Goal: Find specific page/section: Find specific page/section

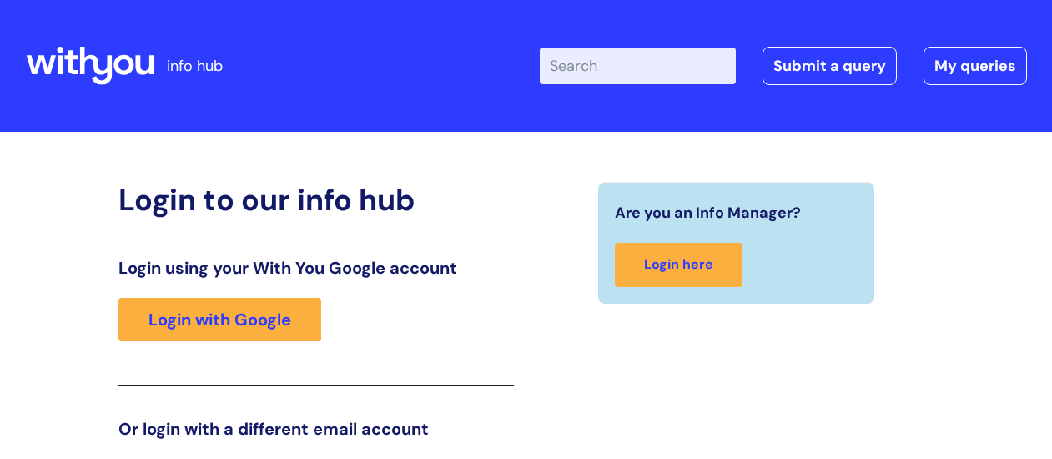
scroll to position [255, 0]
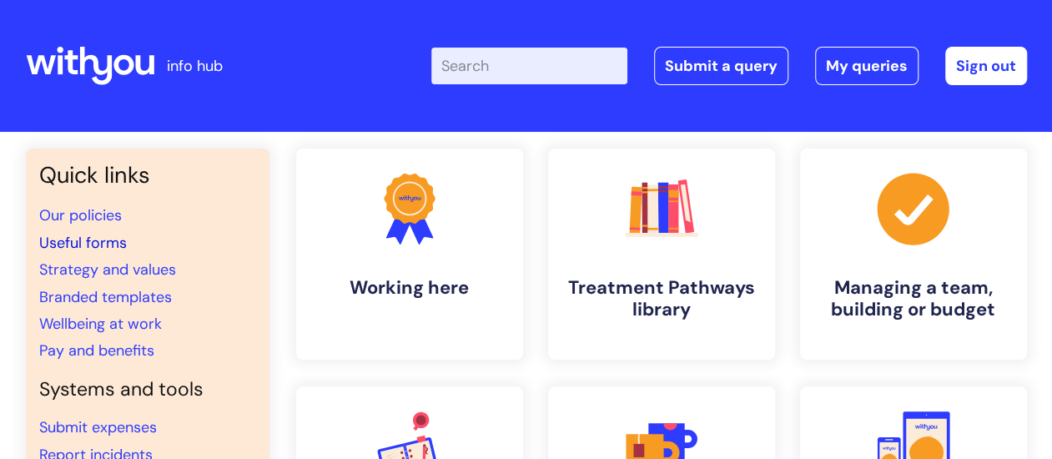
click at [79, 243] on link "Useful forms" at bounding box center [83, 243] width 88 height 20
